Goal: Task Accomplishment & Management: Use online tool/utility

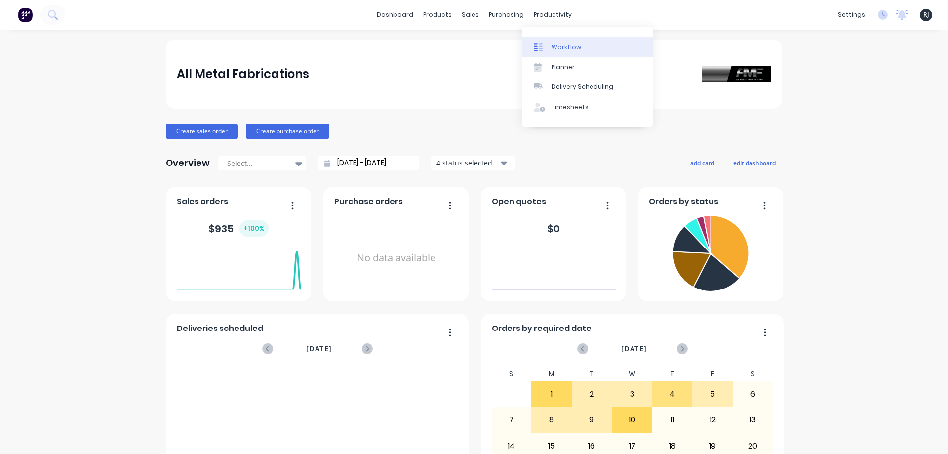
click at [556, 46] on div "Workflow" at bounding box center [567, 47] width 30 height 9
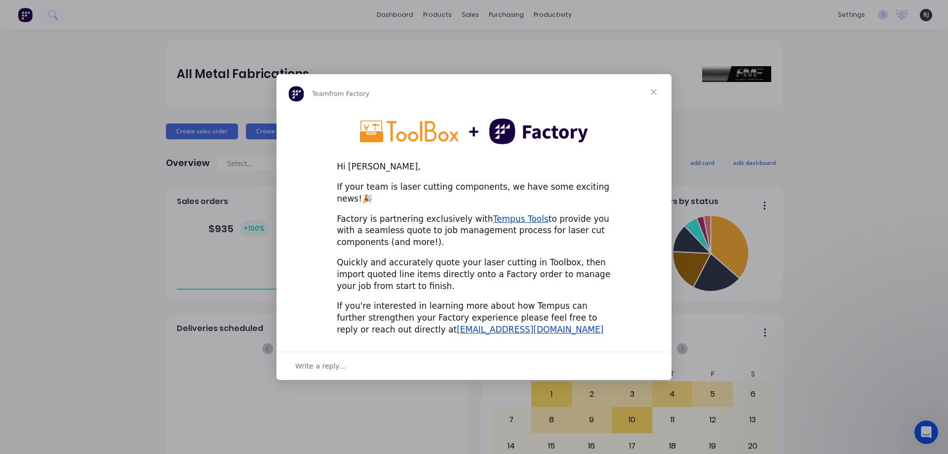
click at [647, 98] on span "Close" at bounding box center [654, 92] width 36 height 36
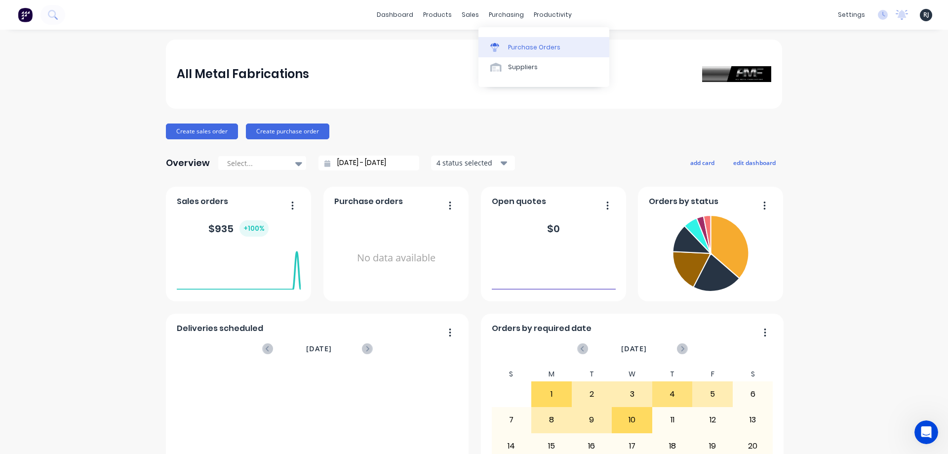
click at [528, 47] on div "Purchase Orders" at bounding box center [534, 47] width 52 height 9
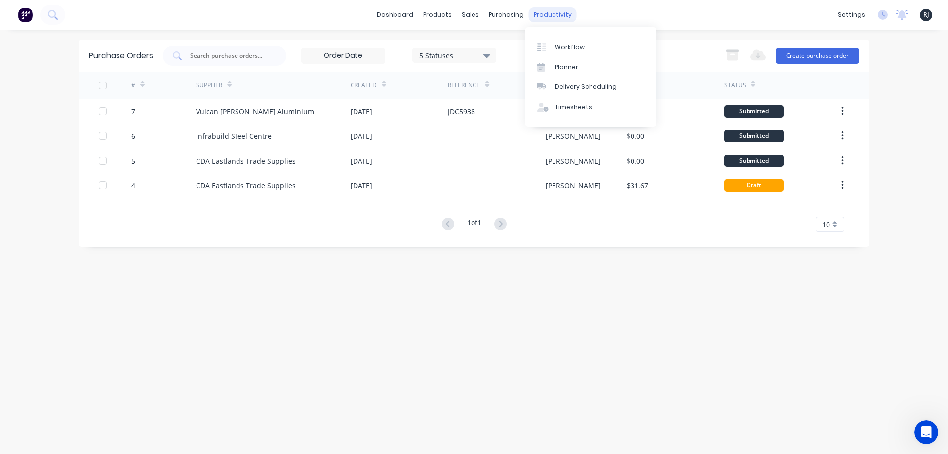
click at [534, 17] on div "productivity" at bounding box center [553, 14] width 48 height 15
click at [564, 48] on div "Workflow" at bounding box center [570, 47] width 30 height 9
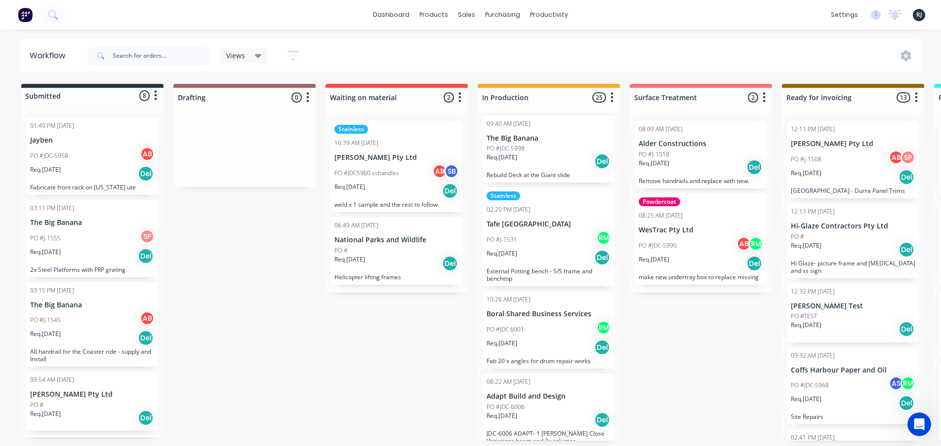
scroll to position [2, 0]
click at [364, 159] on p "[PERSON_NAME] Pty Ltd" at bounding box center [396, 158] width 124 height 8
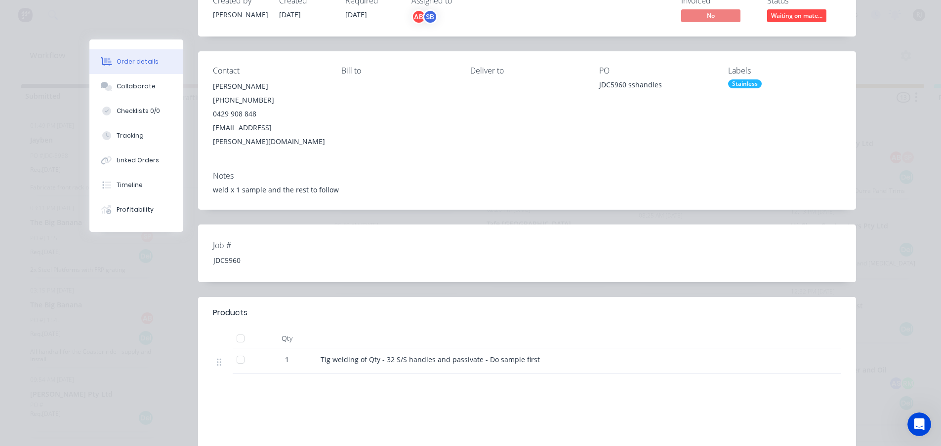
scroll to position [0, 0]
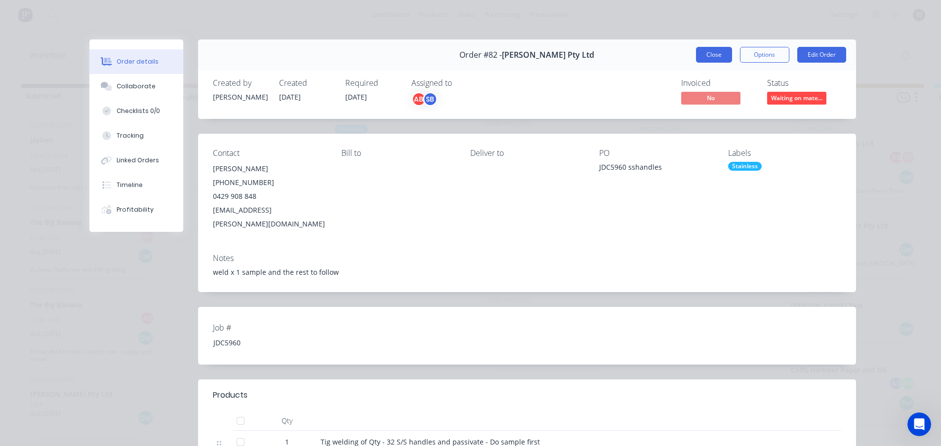
click at [717, 57] on button "Close" at bounding box center [714, 55] width 36 height 16
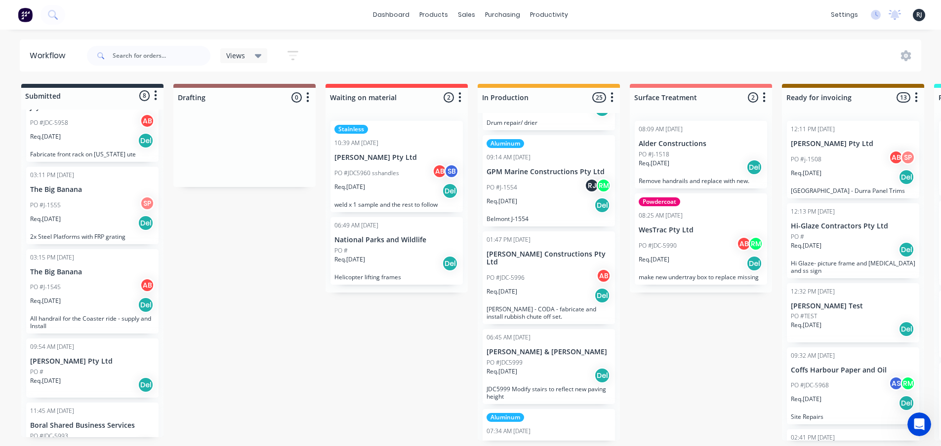
scroll to position [49, 0]
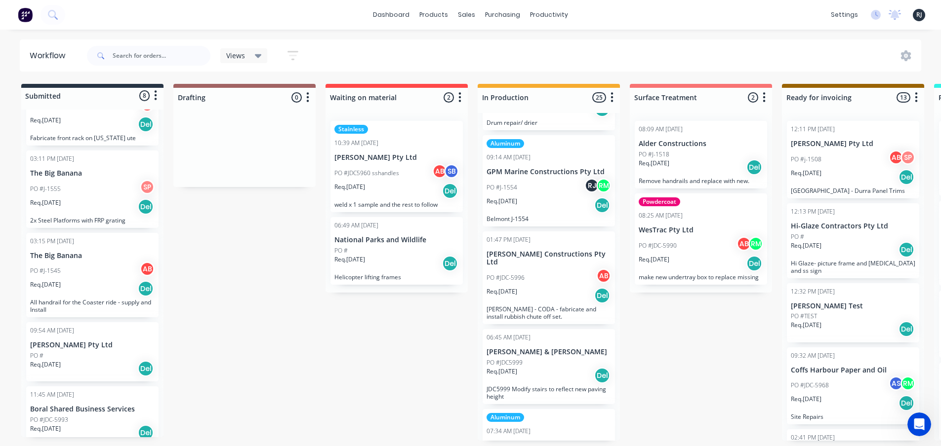
click at [99, 335] on div "09:54 AM [DATE]" at bounding box center [92, 330] width 124 height 9
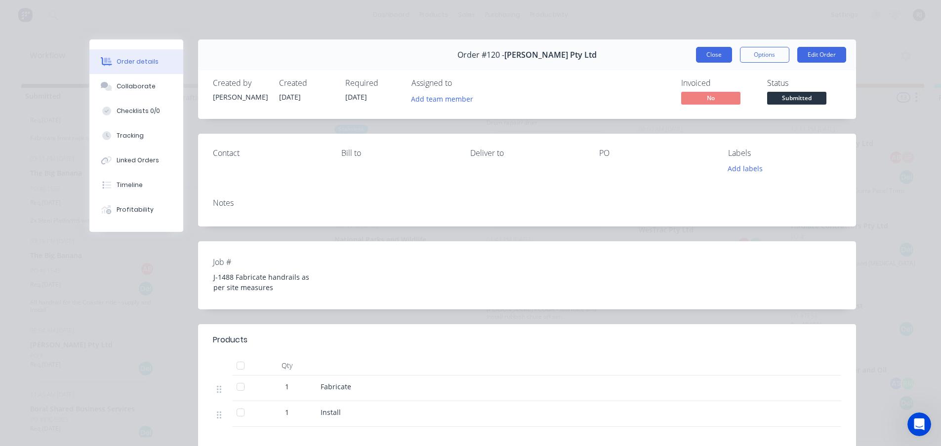
click at [715, 57] on button "Close" at bounding box center [714, 55] width 36 height 16
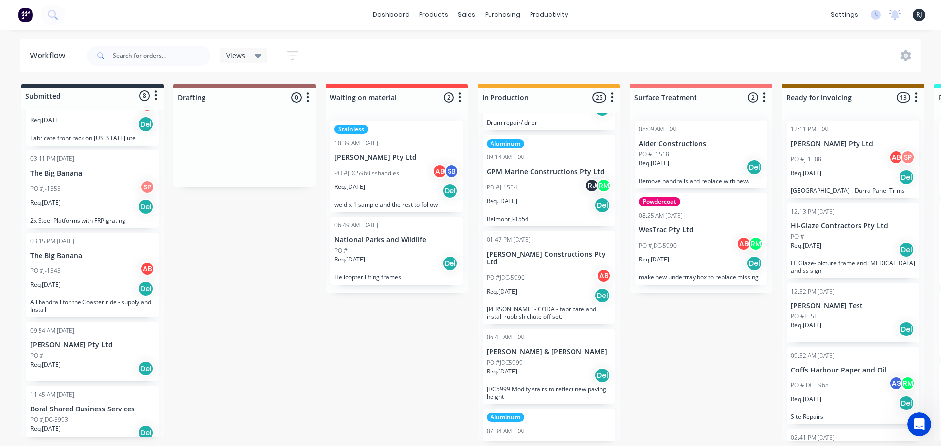
scroll to position [99, 0]
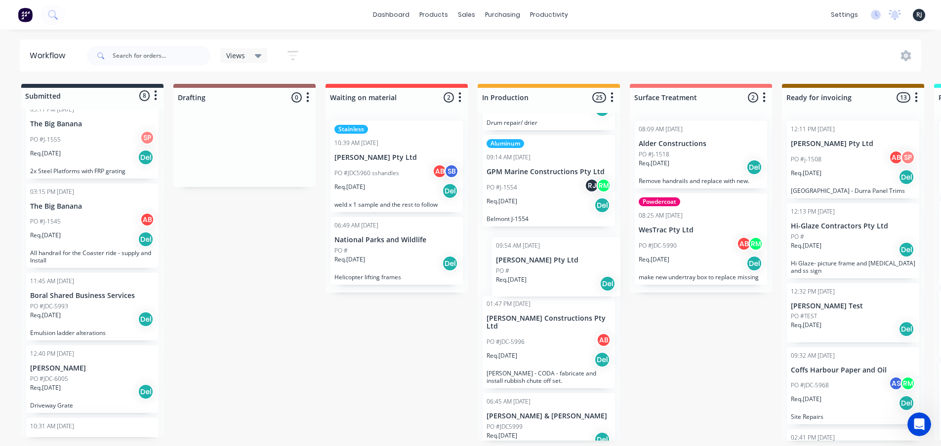
drag, startPoint x: 43, startPoint y: 308, endPoint x: 514, endPoint y: 271, distance: 471.7
click at [514, 271] on div "Submitted 8 Status colour #273444 hex #273444 Save Cancel Summaries Total order…" at bounding box center [888, 262] width 1790 height 357
click at [517, 270] on p "Req. [DATE]" at bounding box center [501, 273] width 31 height 9
